Goal: Information Seeking & Learning: Learn about a topic

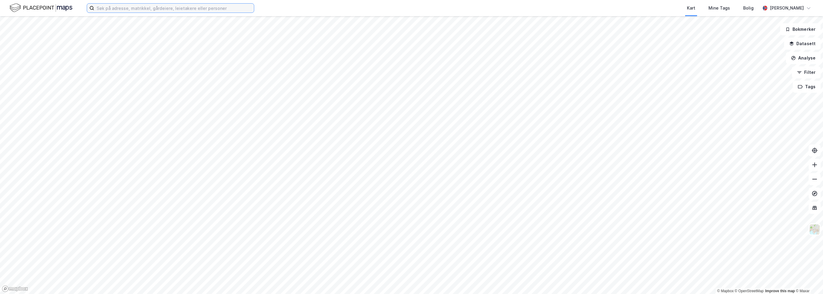
click at [149, 8] on input at bounding box center [174, 8] width 160 height 9
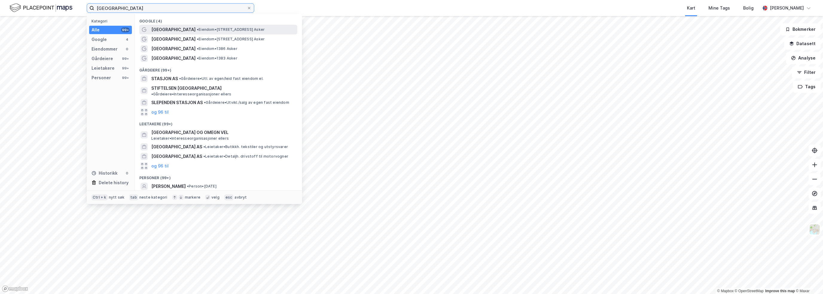
type input "[GEOGRAPHIC_DATA]"
click at [163, 28] on span "[GEOGRAPHIC_DATA]" at bounding box center [173, 29] width 44 height 7
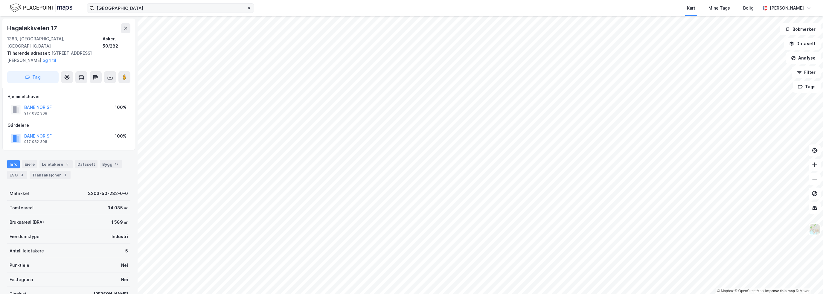
click at [249, 8] on icon at bounding box center [249, 8] width 2 height 2
click at [247, 8] on input "[GEOGRAPHIC_DATA]" at bounding box center [170, 8] width 153 height 9
